Goal: Book appointment/travel/reservation

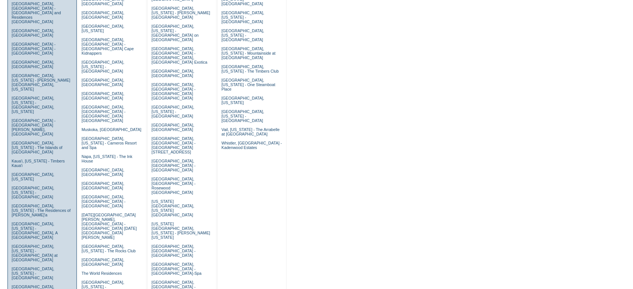
scroll to position [139, 0]
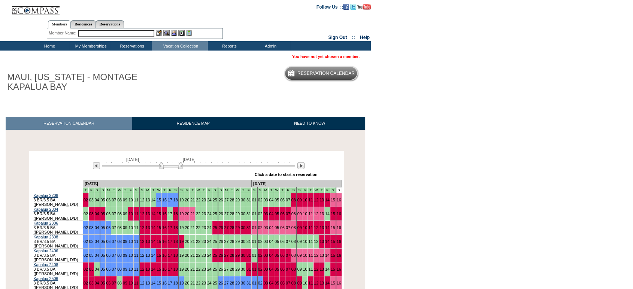
click at [0, 170] on div "Processing [DATE] [DATE] » Apply these dates to all the calendars on this page …" at bounding box center [182, 257] width 365 height 255
click at [177, 56] on td "Residence Collection" at bounding box center [182, 55] width 56 height 7
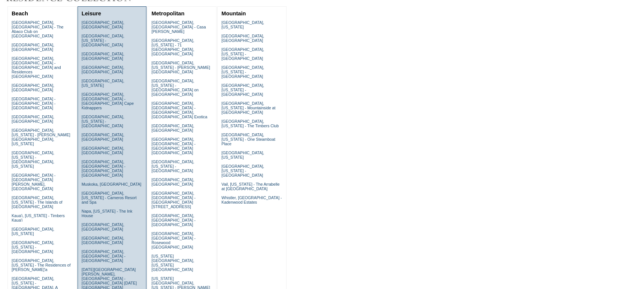
scroll to position [87, 0]
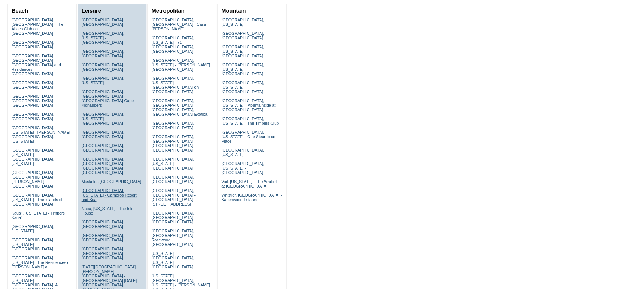
click at [115, 188] on link "Napa, California - Carneros Resort and Spa" at bounding box center [109, 194] width 55 height 13
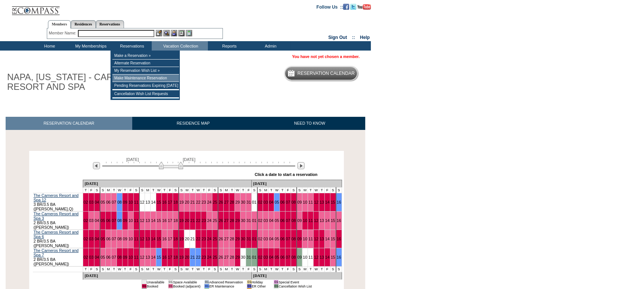
click at [154, 76] on td "Make Maintenance Reservation" at bounding box center [145, 78] width 67 height 7
